Goal: Task Accomplishment & Management: Manage account settings

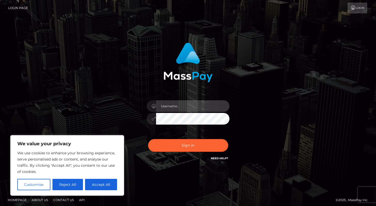
click at [169, 105] on input "text" at bounding box center [192, 106] width 73 height 12
type input "Alweng.MB"
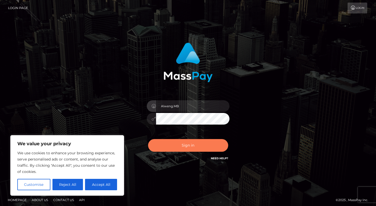
click at [188, 144] on button "Sign in" at bounding box center [188, 145] width 80 height 13
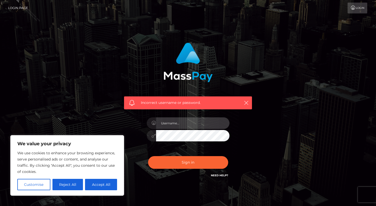
click at [180, 123] on input "text" at bounding box center [192, 123] width 73 height 12
type input "Alweng.megabonanza"
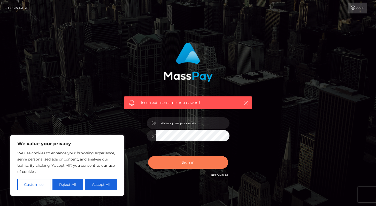
click at [185, 160] on button "Sign in" at bounding box center [188, 162] width 80 height 13
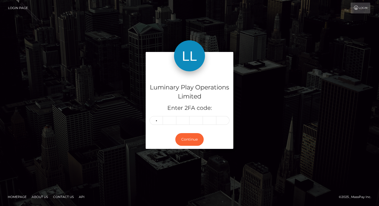
type input "3"
type input "8"
type input "1"
type input "0"
type input "7"
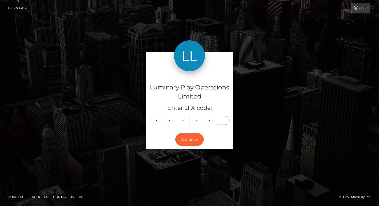
type input "4"
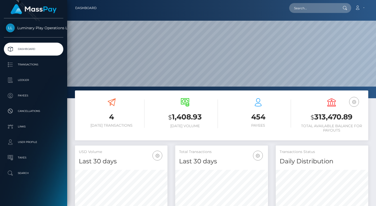
scroll to position [91, 92]
click at [315, 115] on h3 "$ 313,470.89" at bounding box center [331, 117] width 66 height 11
drag, startPoint x: 312, startPoint y: 116, endPoint x: 355, endPoint y: 116, distance: 43.4
click at [355, 116] on h3 "$ 313,470.89" at bounding box center [331, 117] width 66 height 11
copy h3 "$ 313,470.89"
